Goal: Contribute content: Add original content to the website for others to see

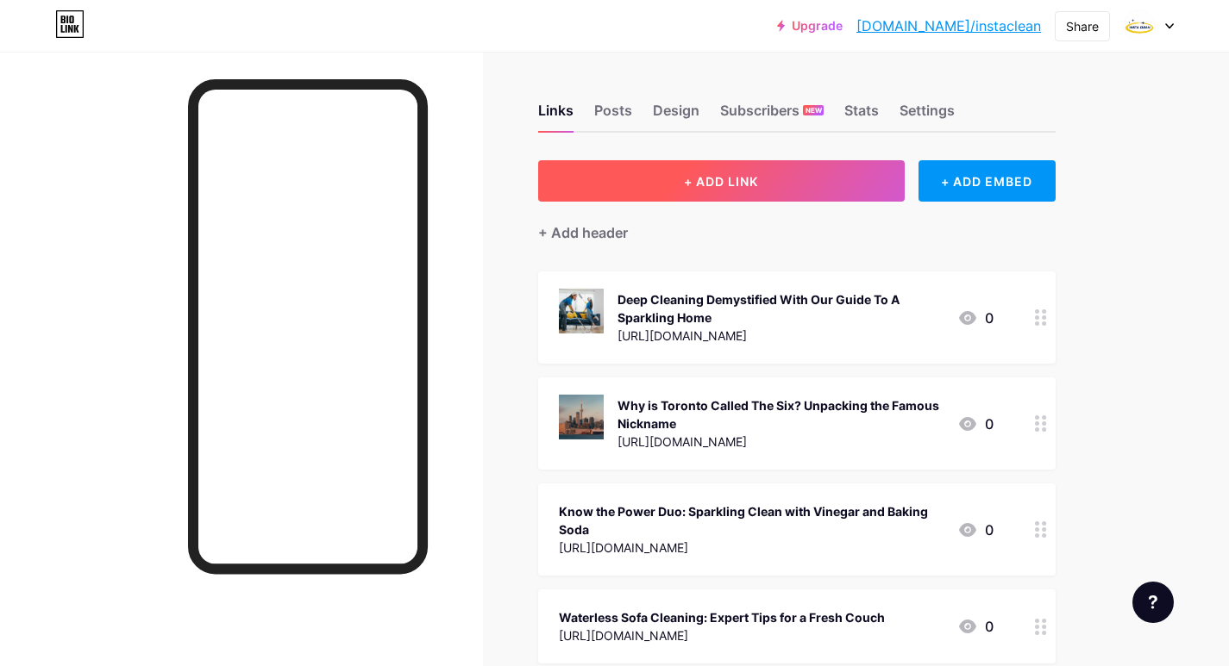
click at [694, 181] on span "+ ADD LINK" at bounding box center [721, 181] width 74 height 15
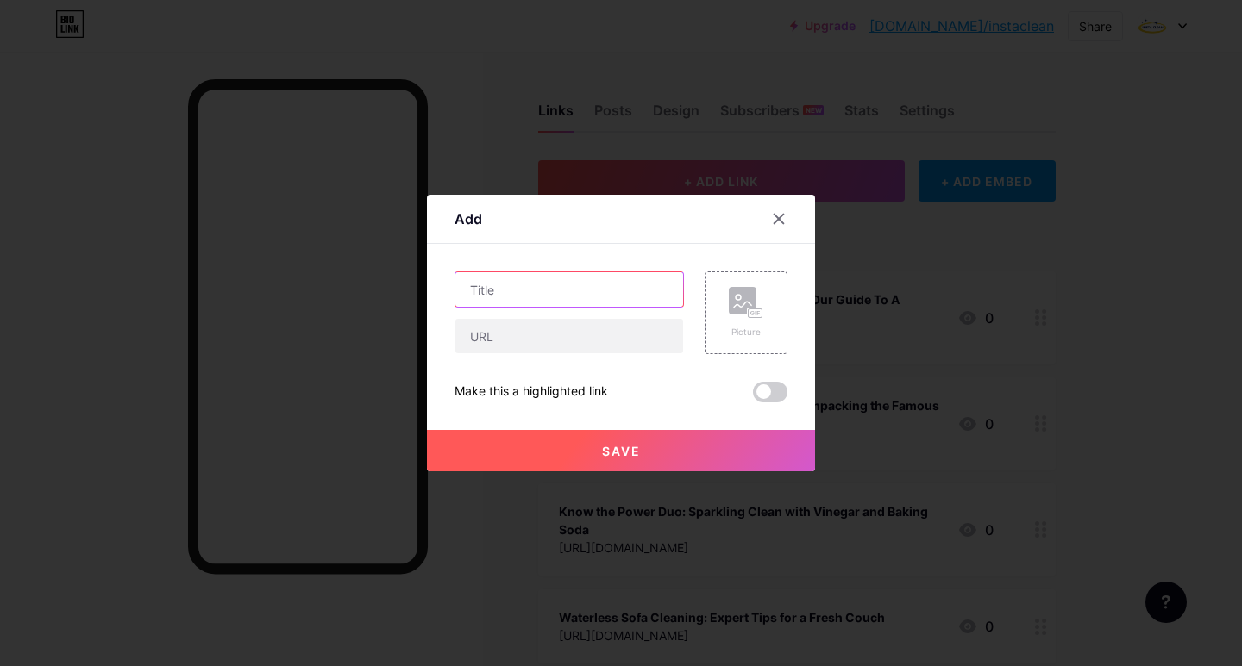
click at [552, 291] on input "text" at bounding box center [569, 289] width 228 height 34
paste input "Common Cleaning Mistakes and How to Solve Them"
type input "Common Cleaning Mistakes and How to Solve Them"
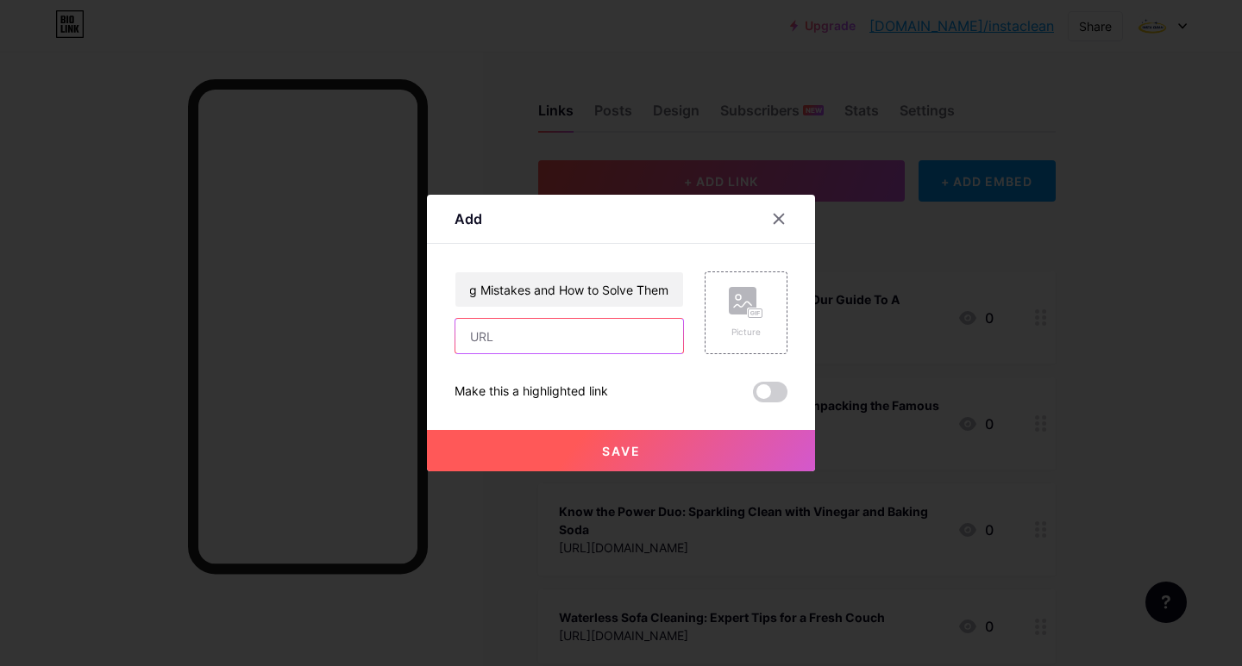
scroll to position [0, 0]
click at [546, 341] on input "text" at bounding box center [569, 336] width 228 height 34
paste input "[URL][DOMAIN_NAME]"
type input "[URL][DOMAIN_NAME]"
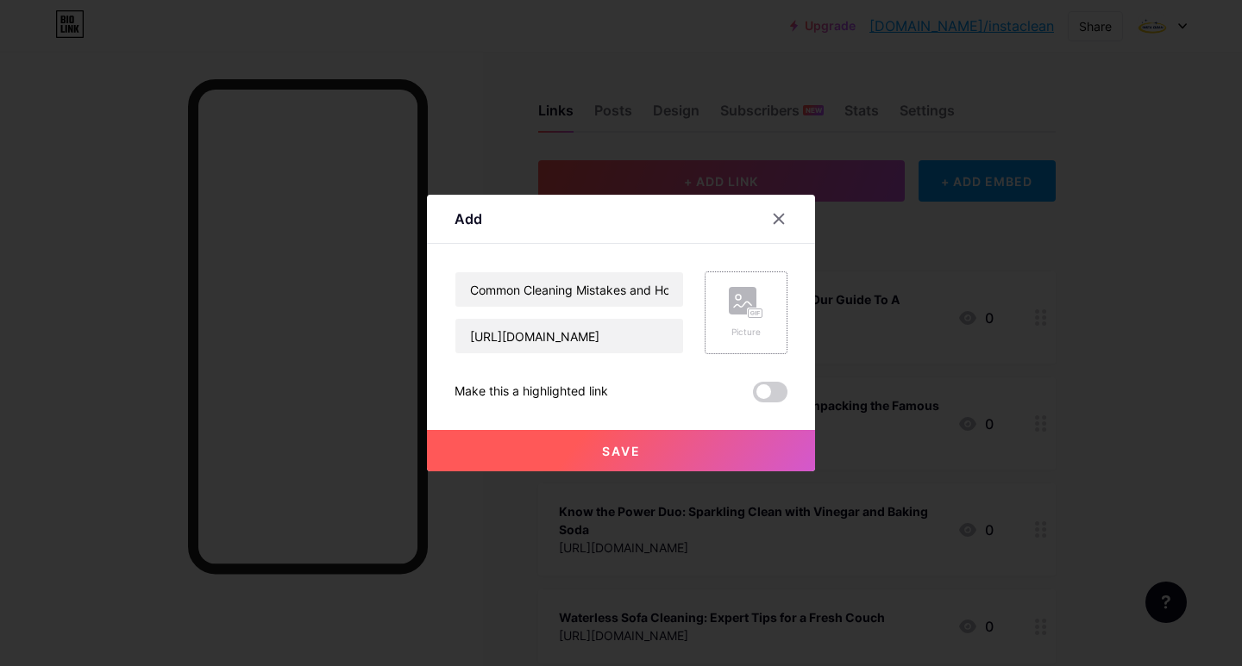
scroll to position [0, 0]
click at [742, 305] on rect at bounding box center [743, 301] width 28 height 28
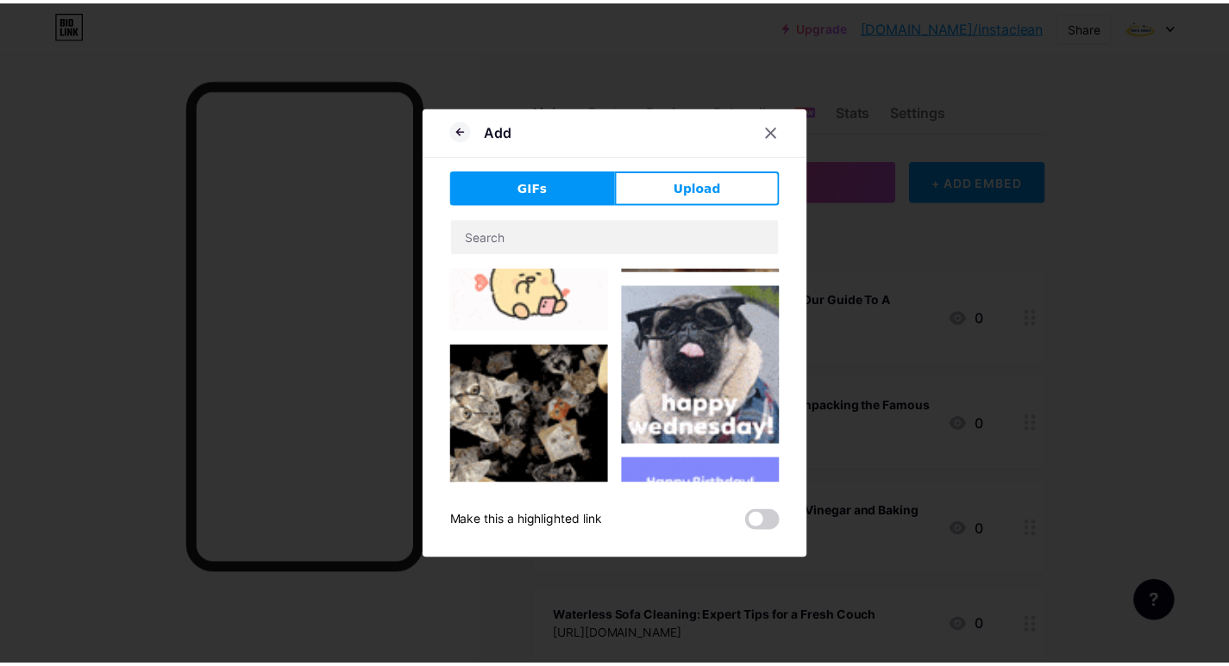
scroll to position [431, 0]
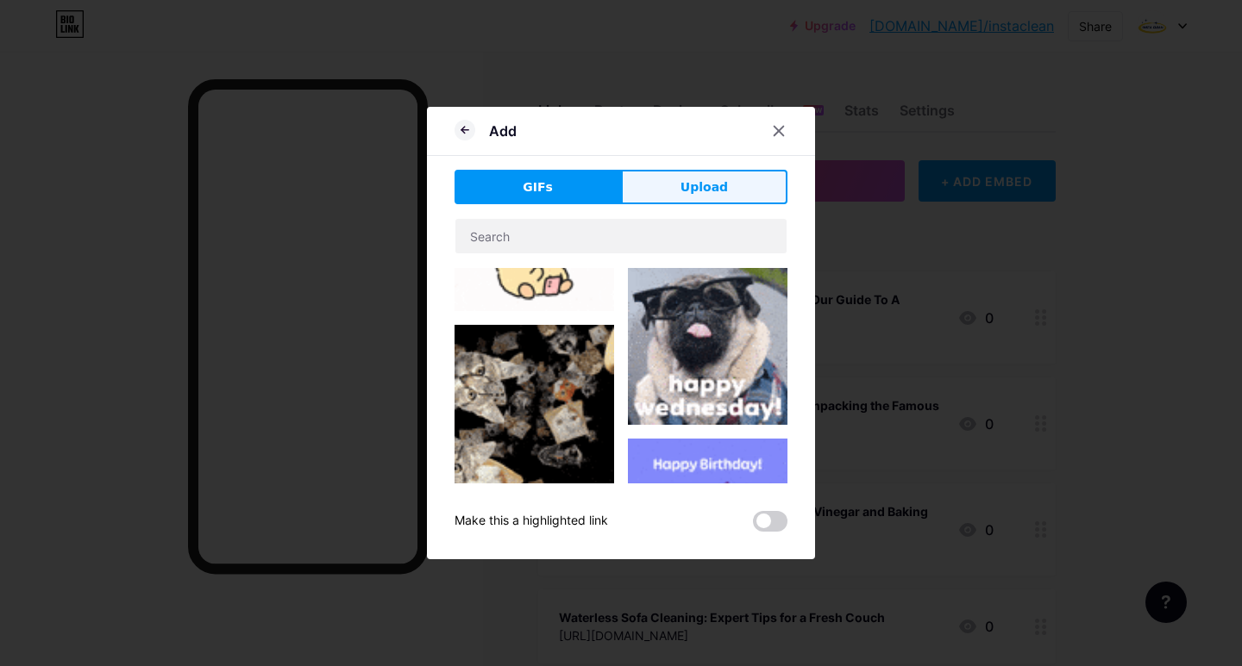
click at [702, 192] on span "Upload" at bounding box center [703, 187] width 47 height 18
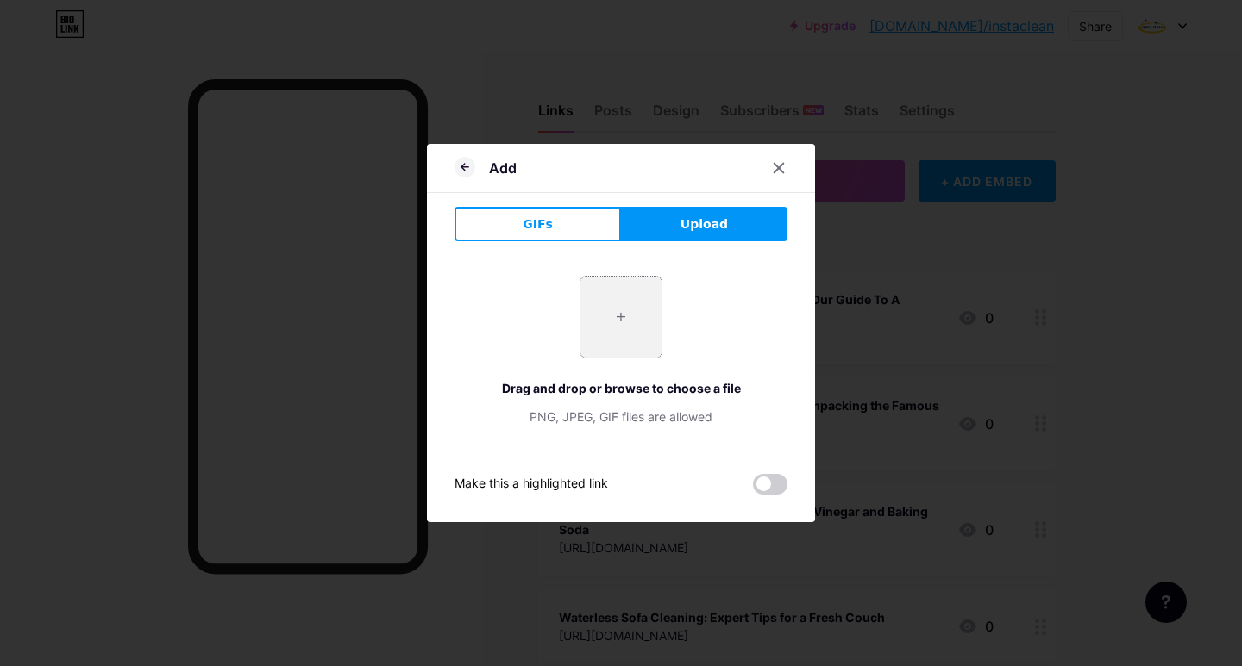
click at [605, 316] on input "file" at bounding box center [620, 317] width 81 height 81
type input "C:\fakepath\common-cleaning-mistakes-and-how-to-solve-them.jpg"
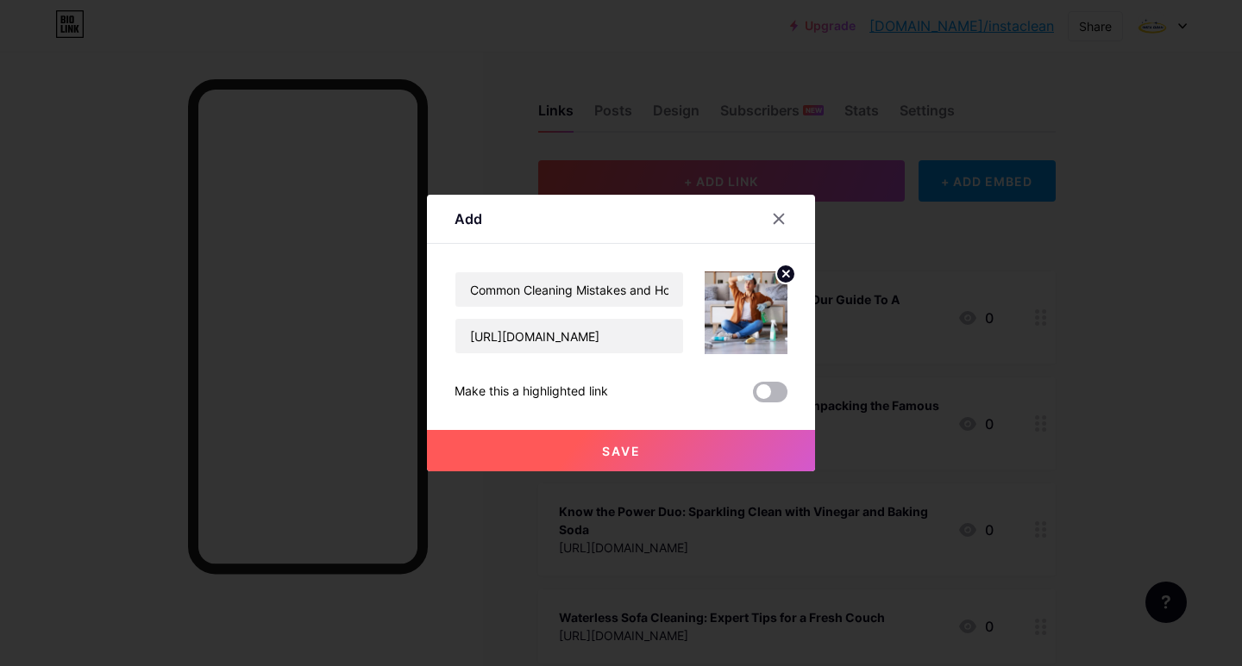
click at [773, 391] on span at bounding box center [770, 392] width 34 height 21
click at [753, 397] on input "checkbox" at bounding box center [753, 397] width 0 height 0
click at [629, 444] on span "Save" at bounding box center [621, 451] width 39 height 15
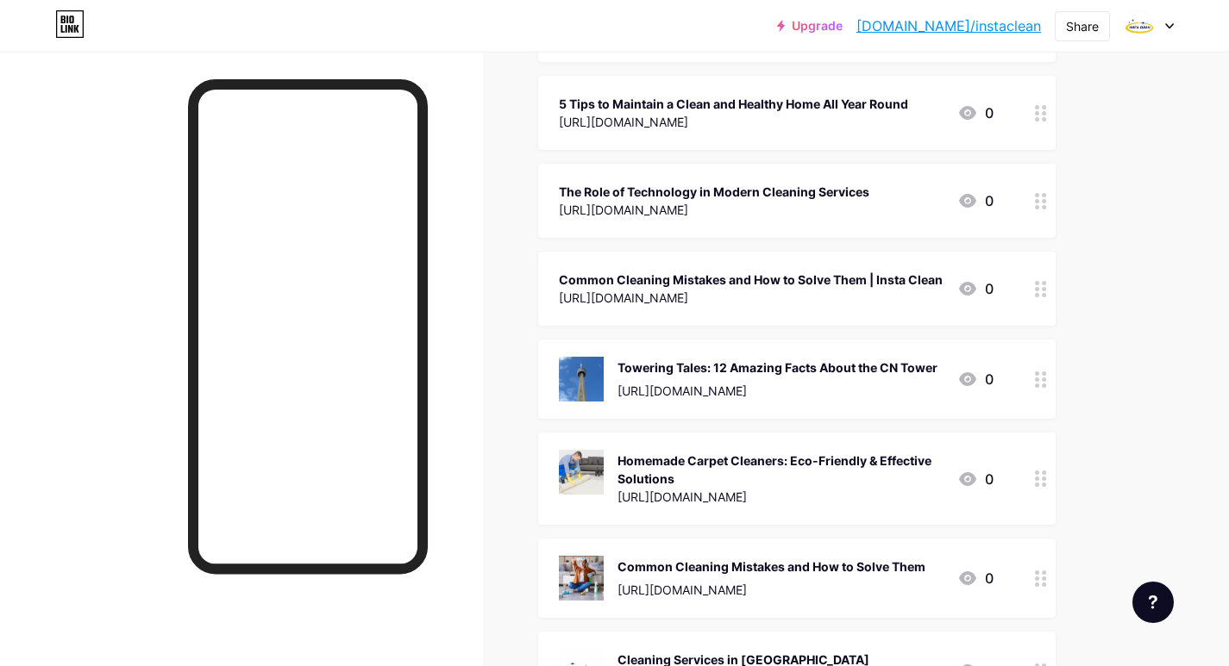
scroll to position [1379, 0]
